Goal: Navigation & Orientation: Find specific page/section

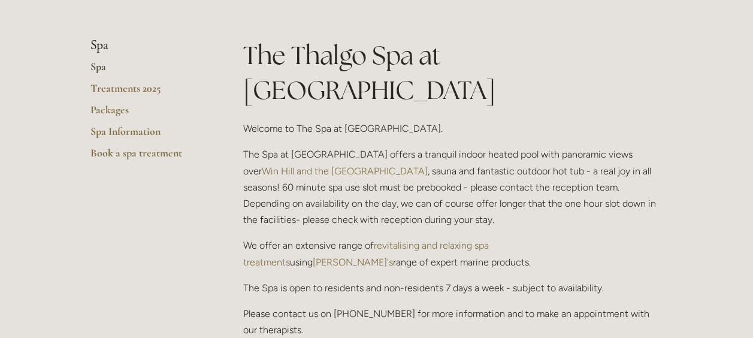
scroll to position [120, 0]
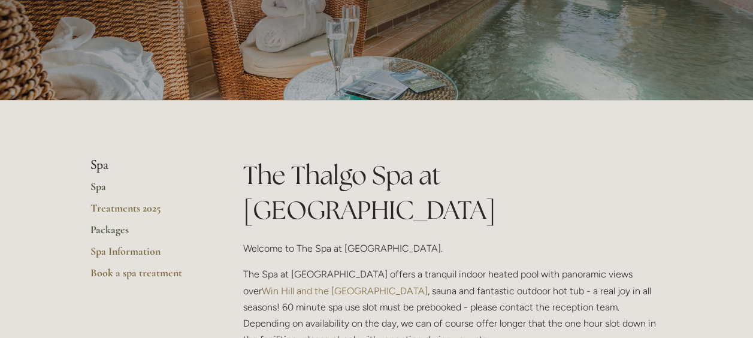
click at [115, 227] on link "Packages" at bounding box center [147, 234] width 114 height 22
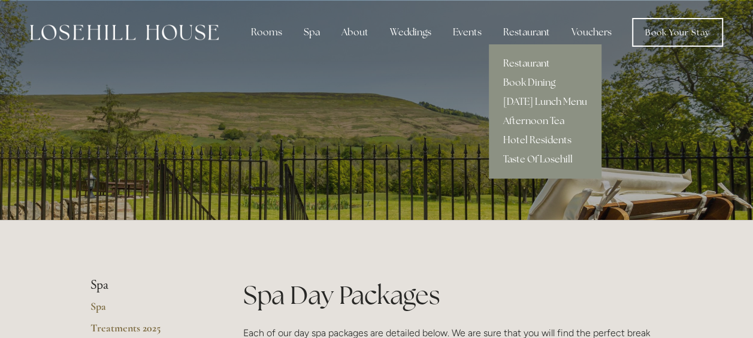
click at [525, 63] on link "Restaurant" at bounding box center [545, 63] width 113 height 19
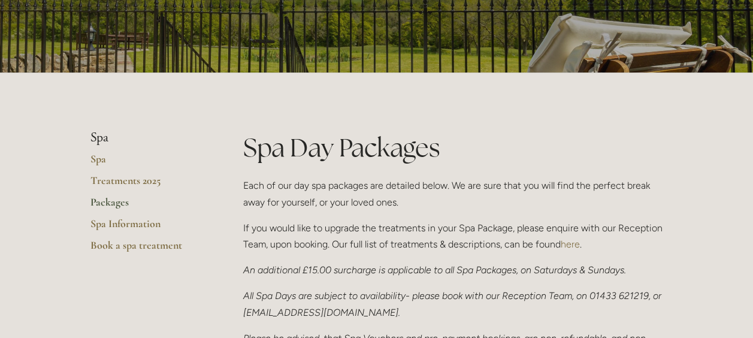
scroll to position [120, 0]
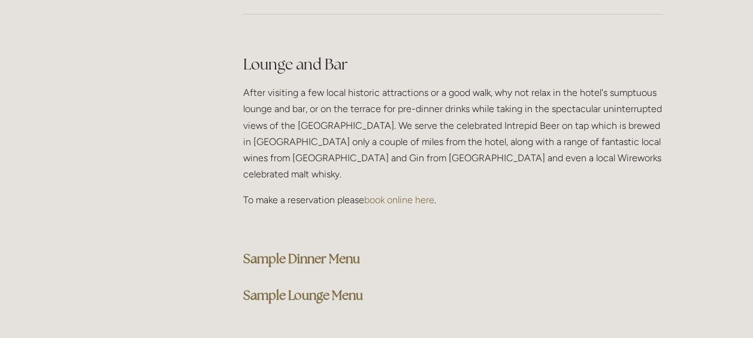
scroll to position [2995, 0]
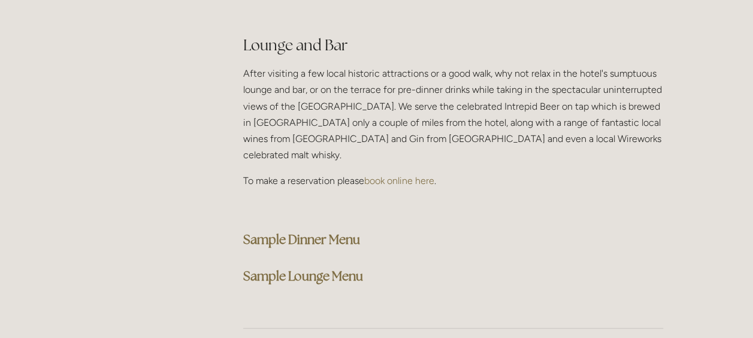
click at [305, 268] on strong "Sample Lounge Menu" at bounding box center [303, 276] width 120 height 16
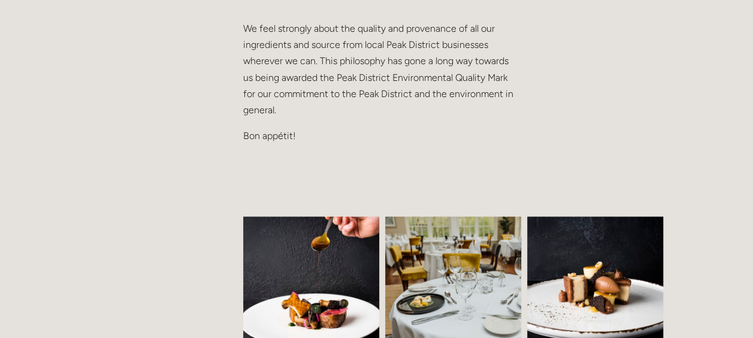
scroll to position [539, 0]
